Goal: Transaction & Acquisition: Purchase product/service

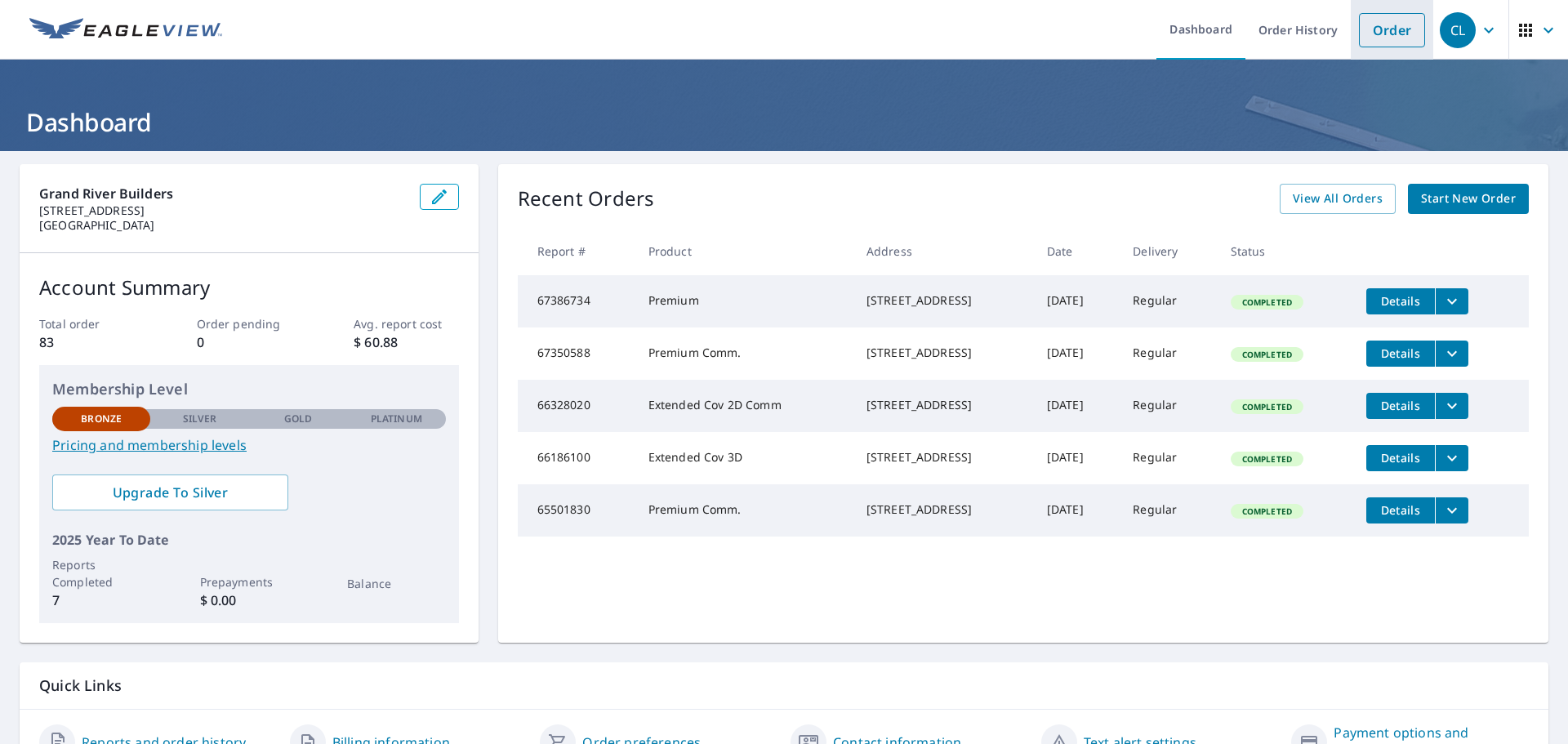
click at [1369, 30] on link "Order" at bounding box center [1392, 31] width 66 height 34
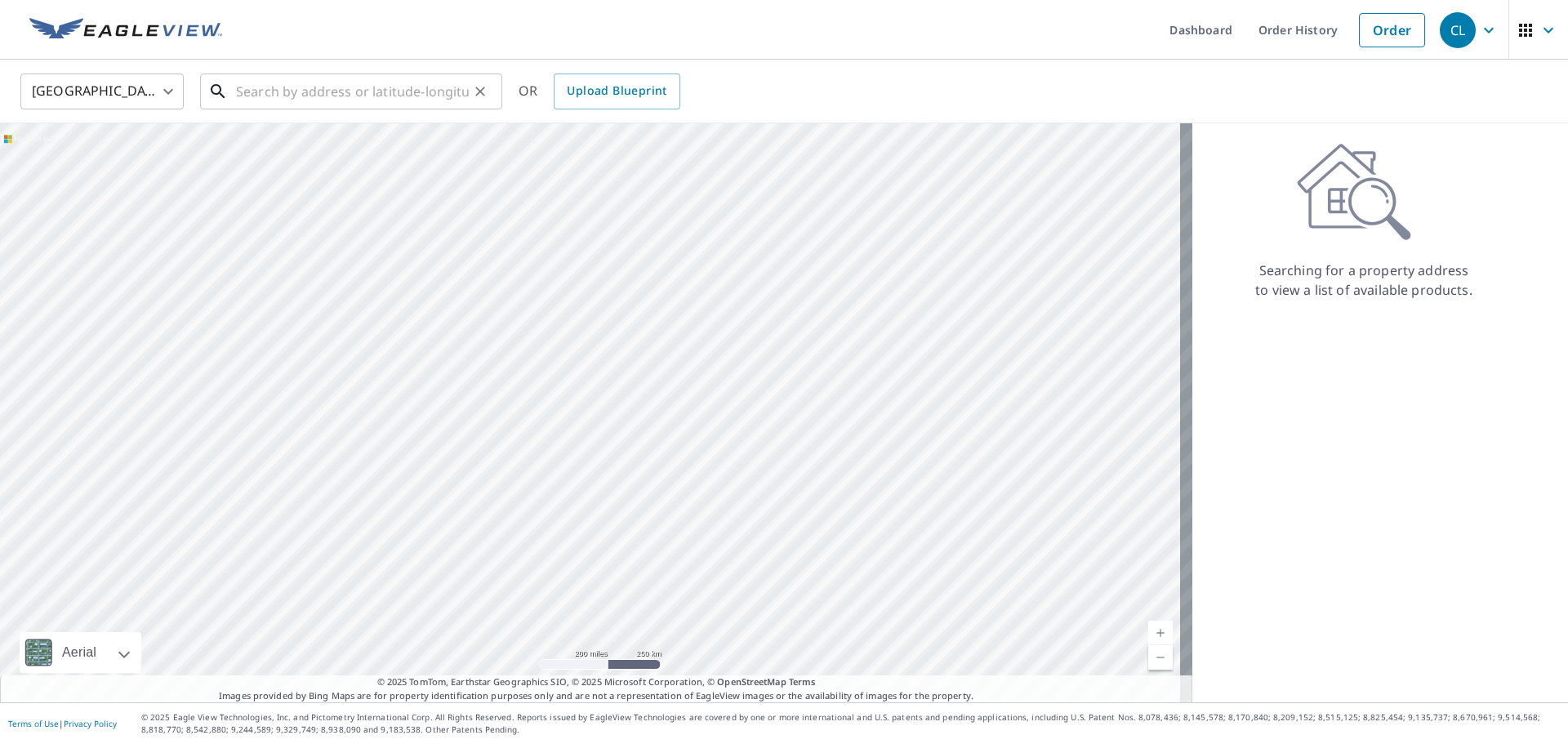
click at [360, 102] on input "text" at bounding box center [352, 92] width 233 height 46
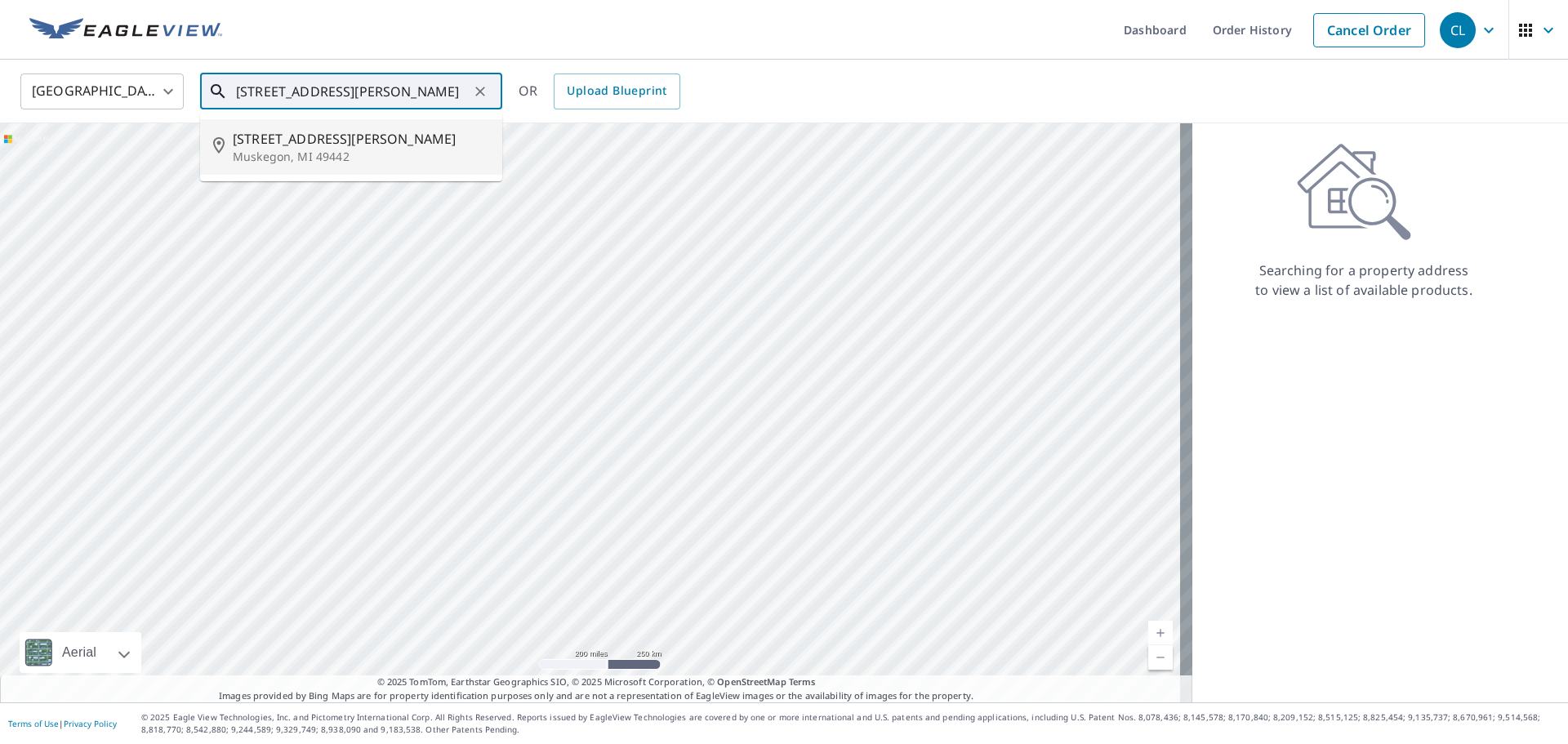
click at [341, 138] on span "[STREET_ADDRESS][PERSON_NAME]" at bounding box center [361, 139] width 257 height 19
type input "[STREET_ADDRESS][PERSON_NAME]"
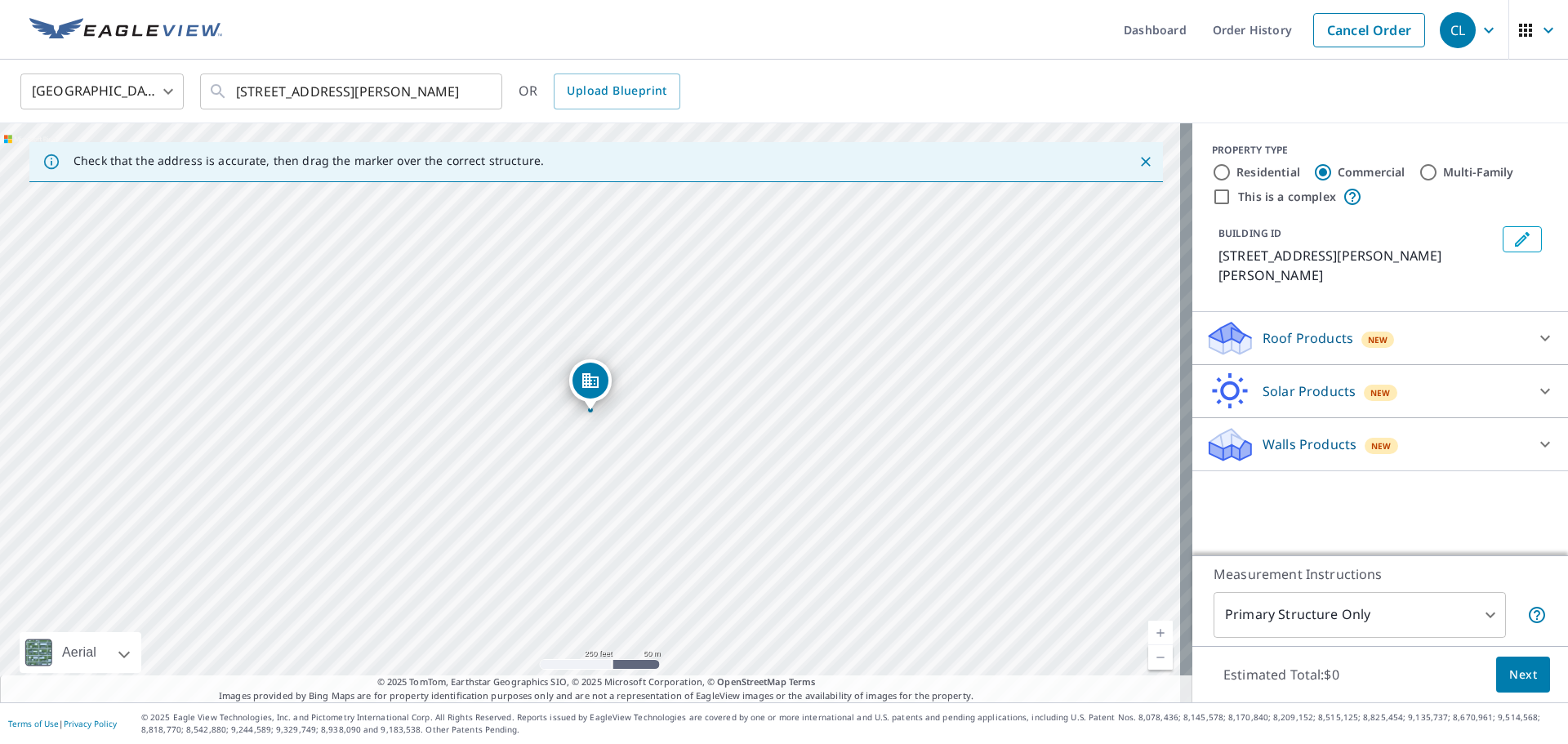
click at [1361, 331] on div "New" at bounding box center [1377, 339] width 34 height 16
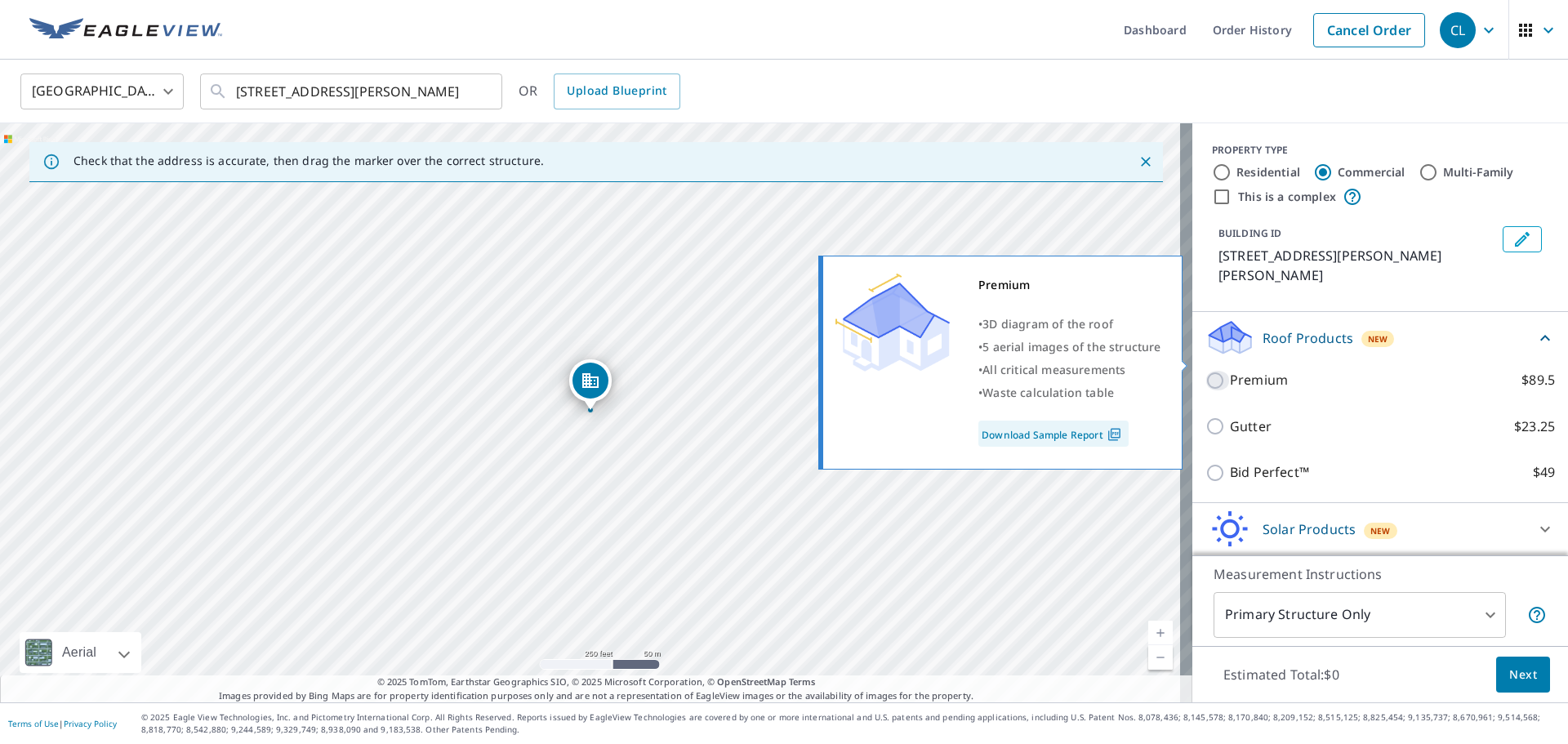
click at [1206, 371] on input "Premium $89.5" at bounding box center [1218, 380] width 25 height 19
checkbox input "true"
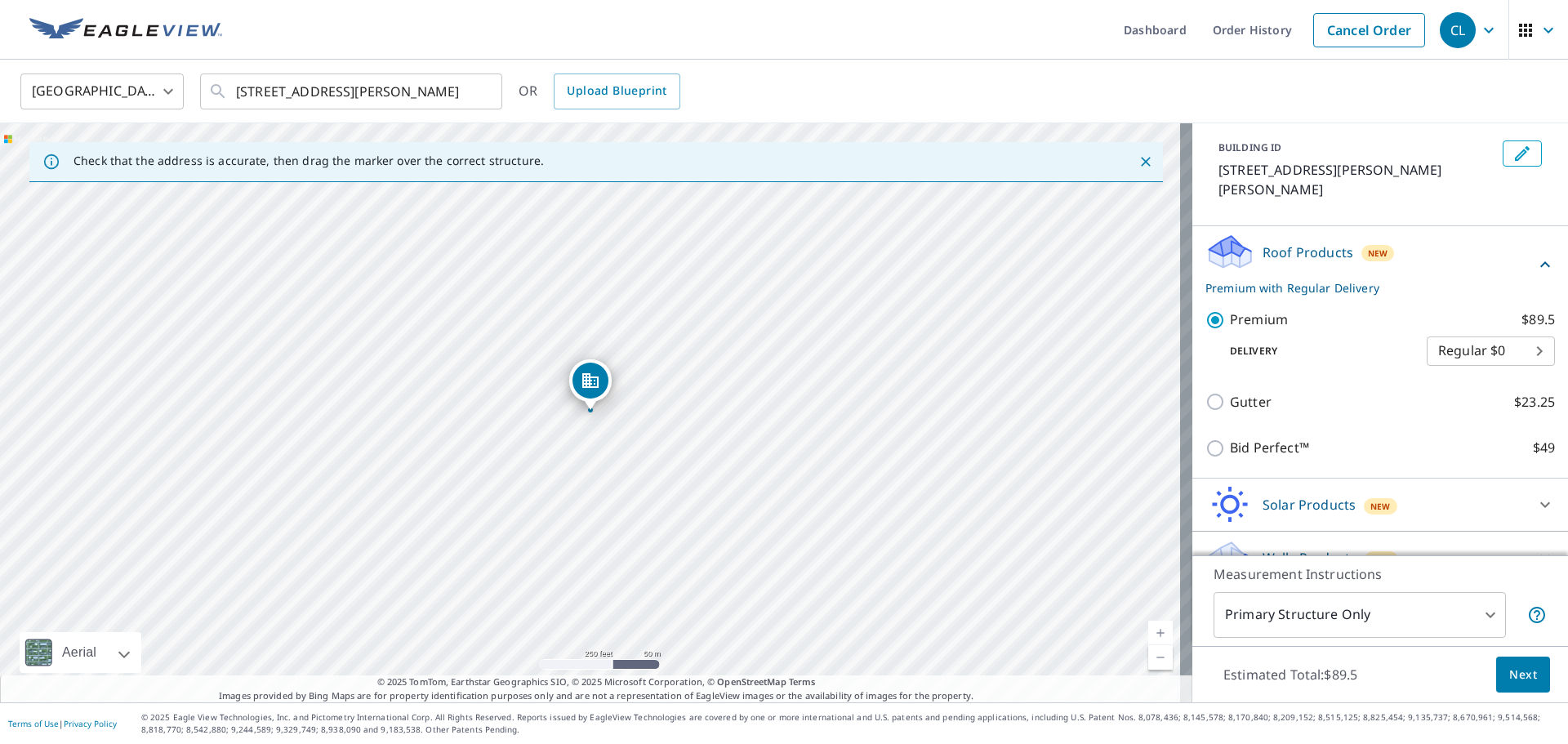
scroll to position [96, 0]
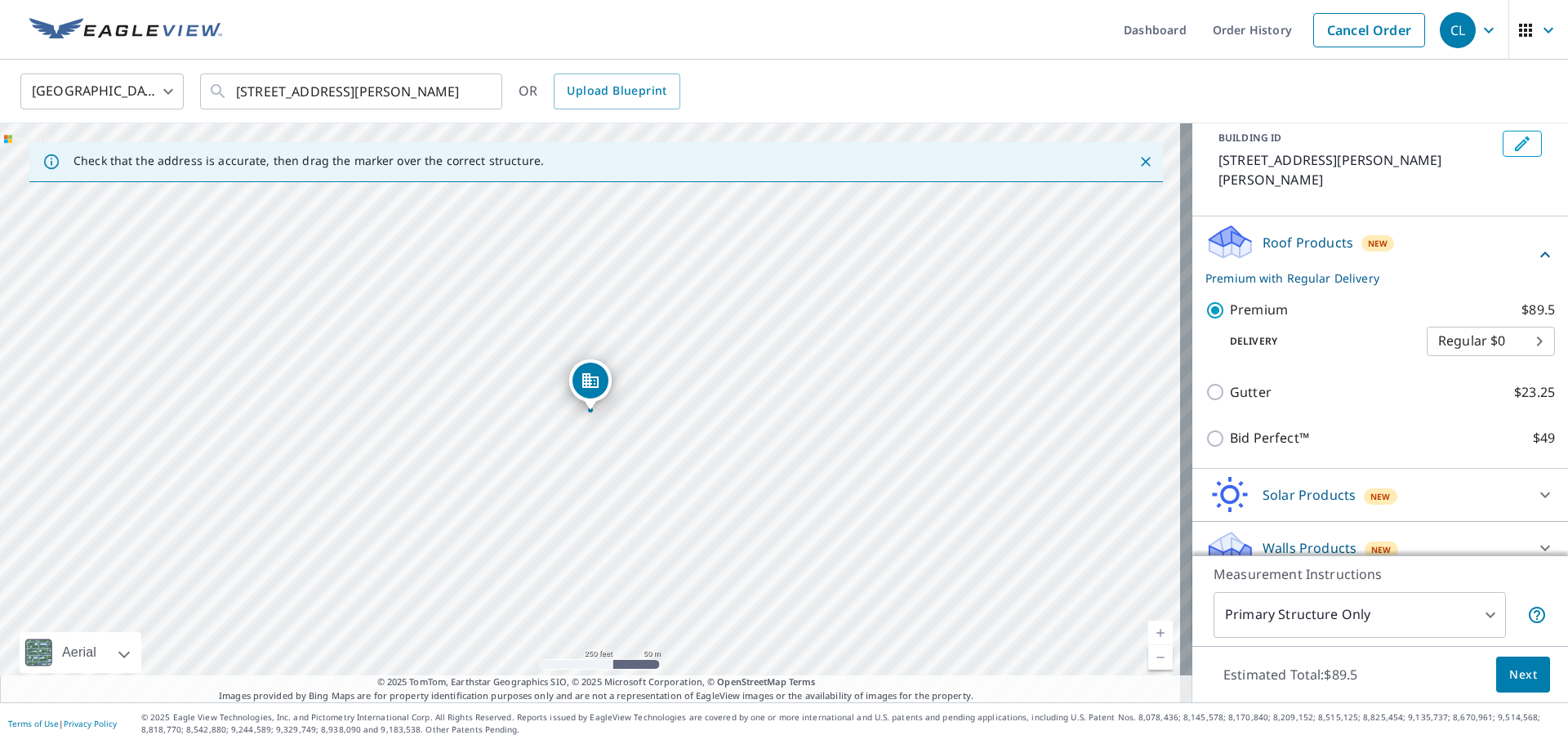
click at [1511, 673] on span "Next" at bounding box center [1523, 674] width 28 height 20
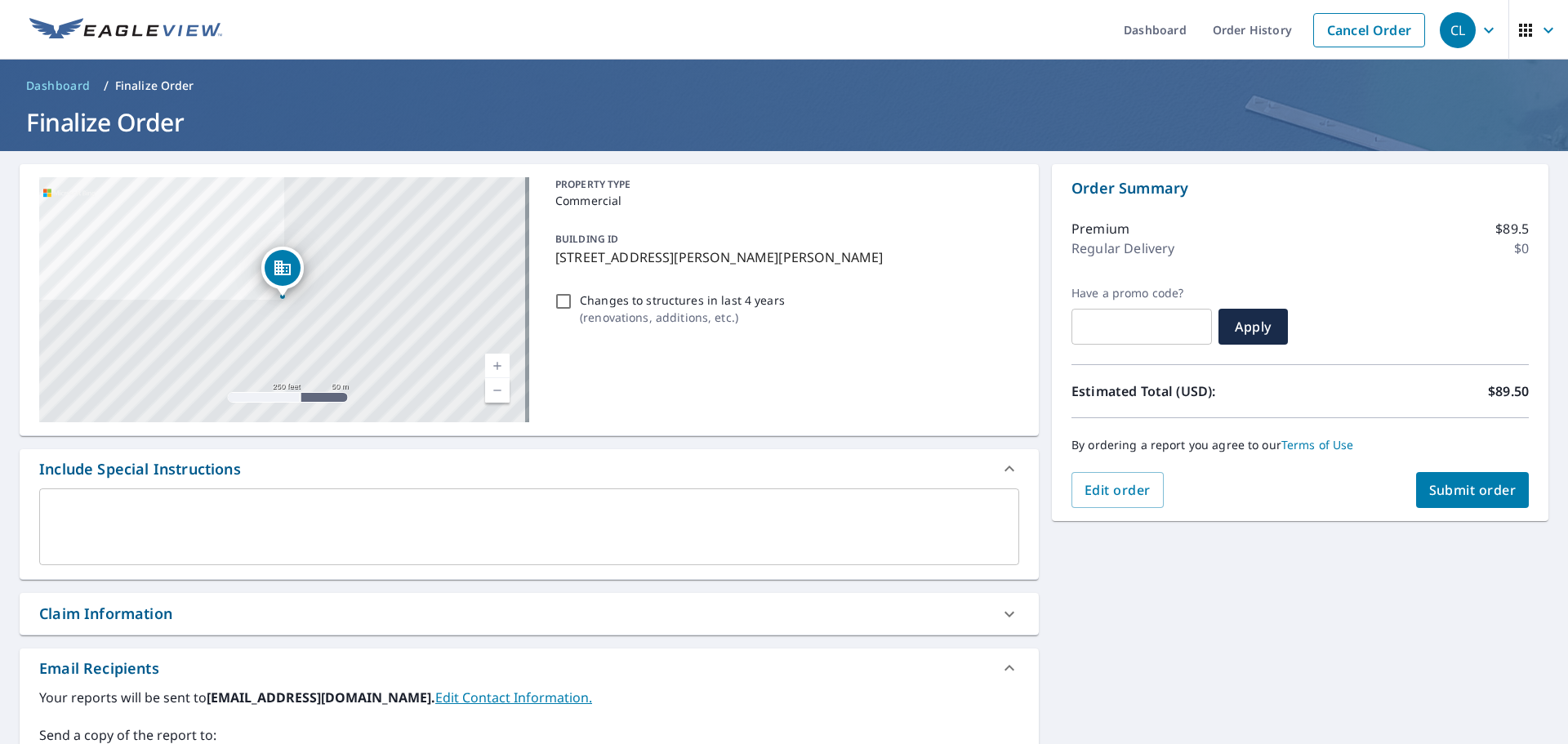
click at [1466, 486] on span "Submit order" at bounding box center [1472, 489] width 87 height 18
checkbox input "true"
